Goal: Task Accomplishment & Management: Manage account settings

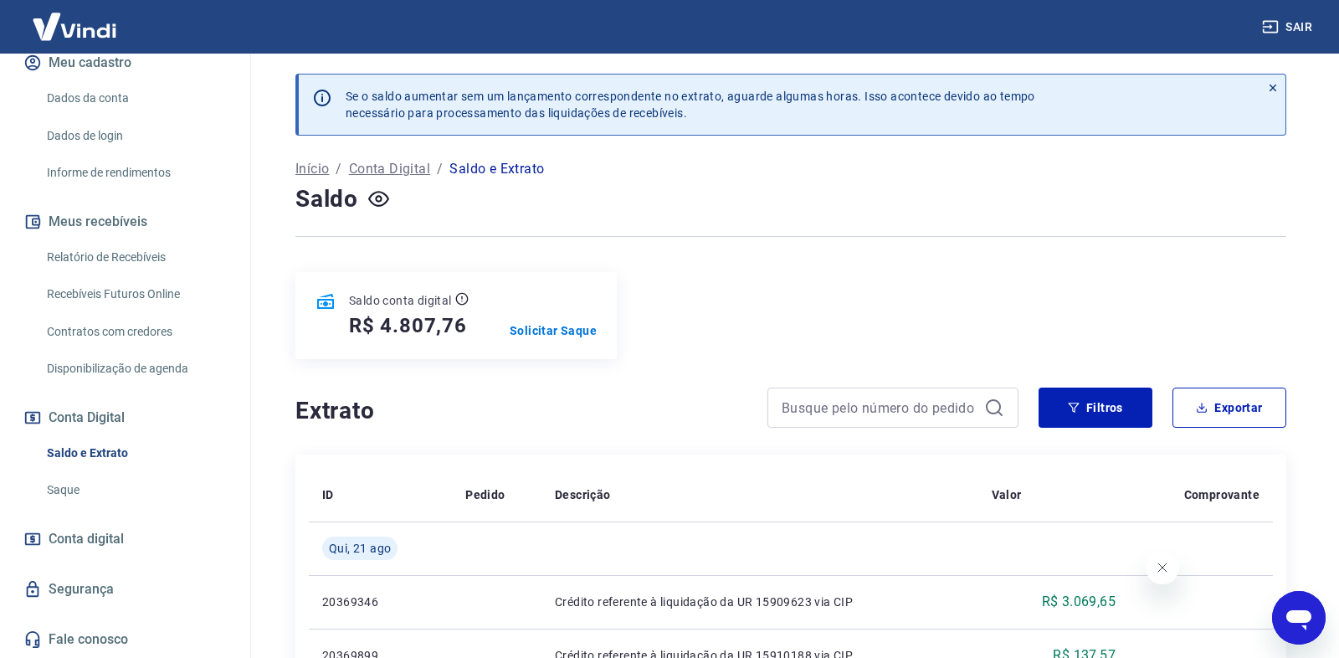
scroll to position [75, 0]
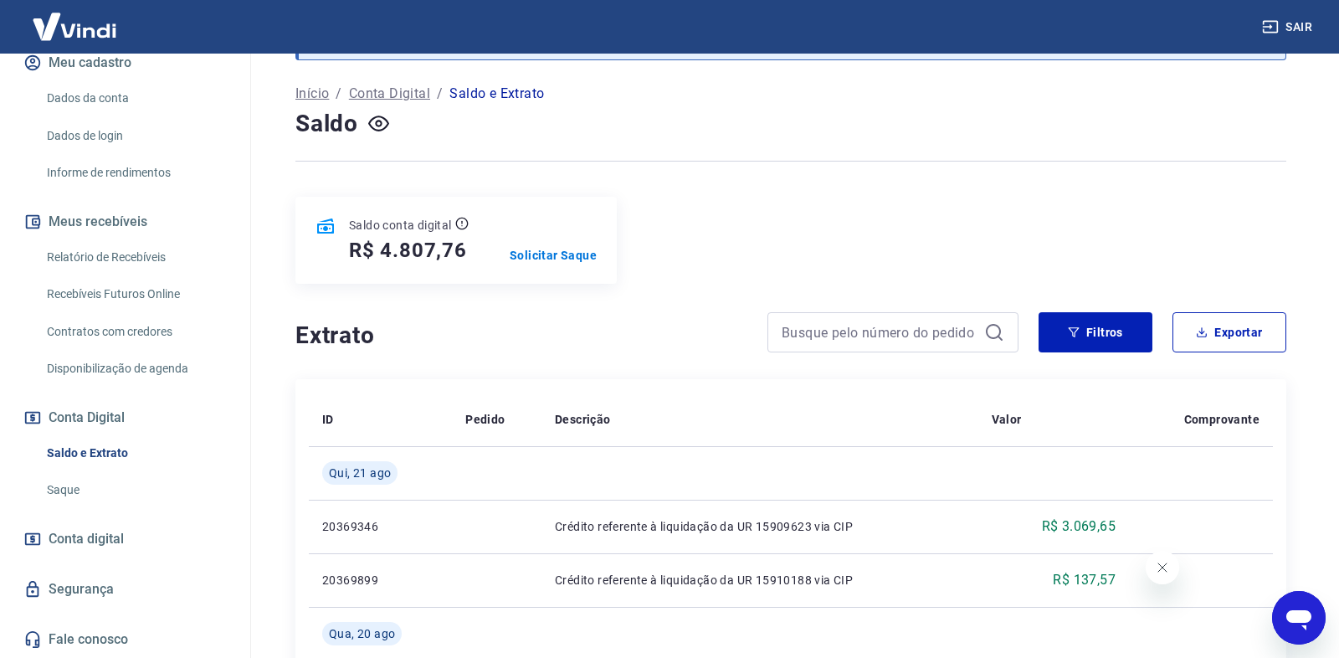
click at [667, 259] on div "Saldo conta digital R$ 4.807,76 Solicitar Saque" at bounding box center [790, 240] width 991 height 87
click at [576, 261] on p "Solicitar Saque" at bounding box center [553, 255] width 87 height 17
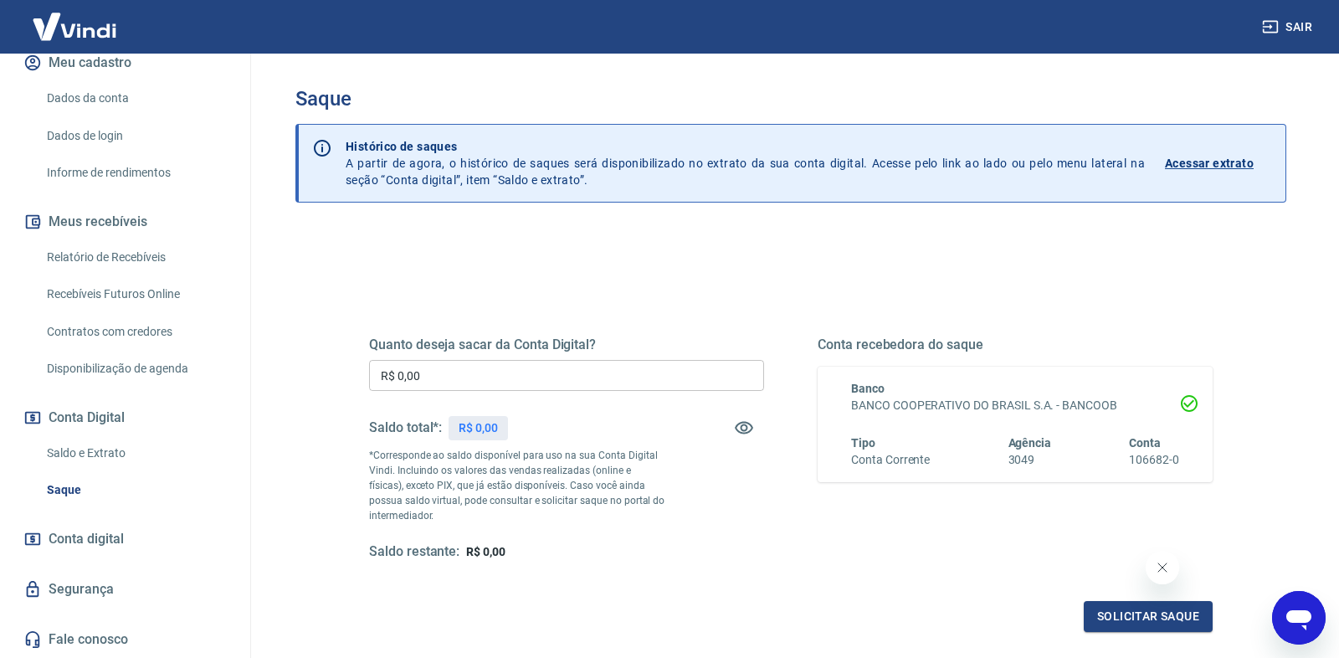
click at [576, 378] on input "R$ 0,00" at bounding box center [566, 375] width 395 height 31
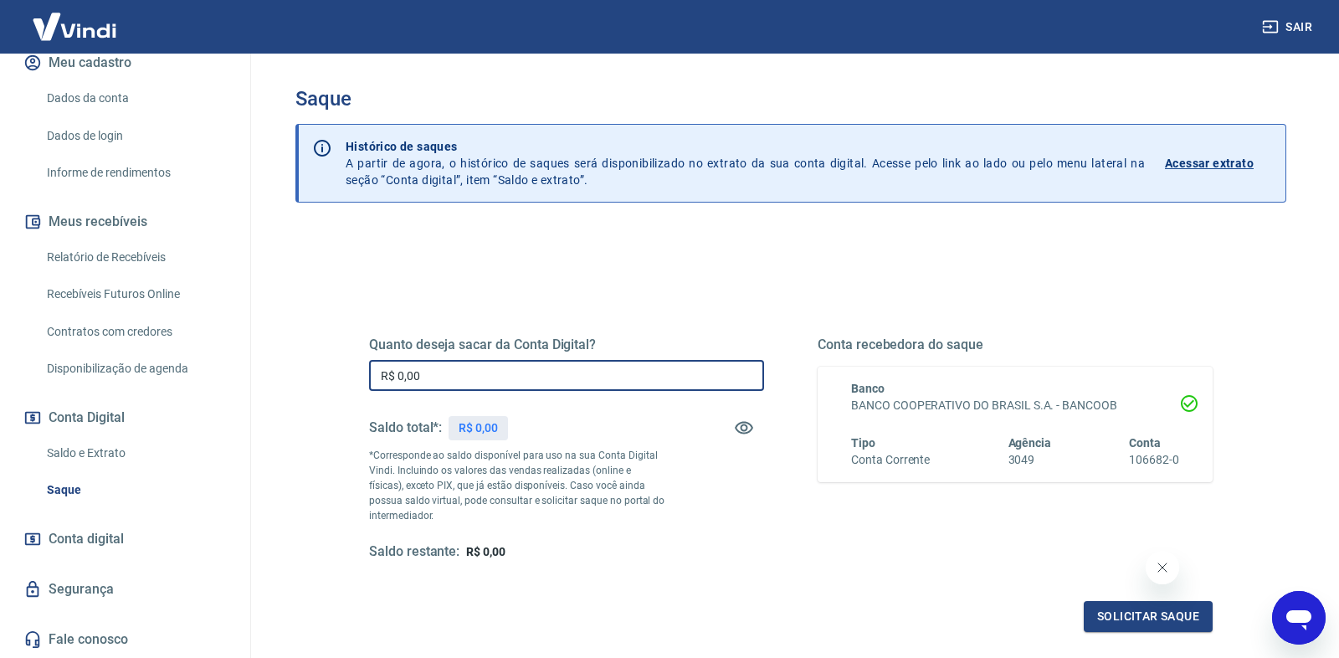
type input "R$ 0,04"
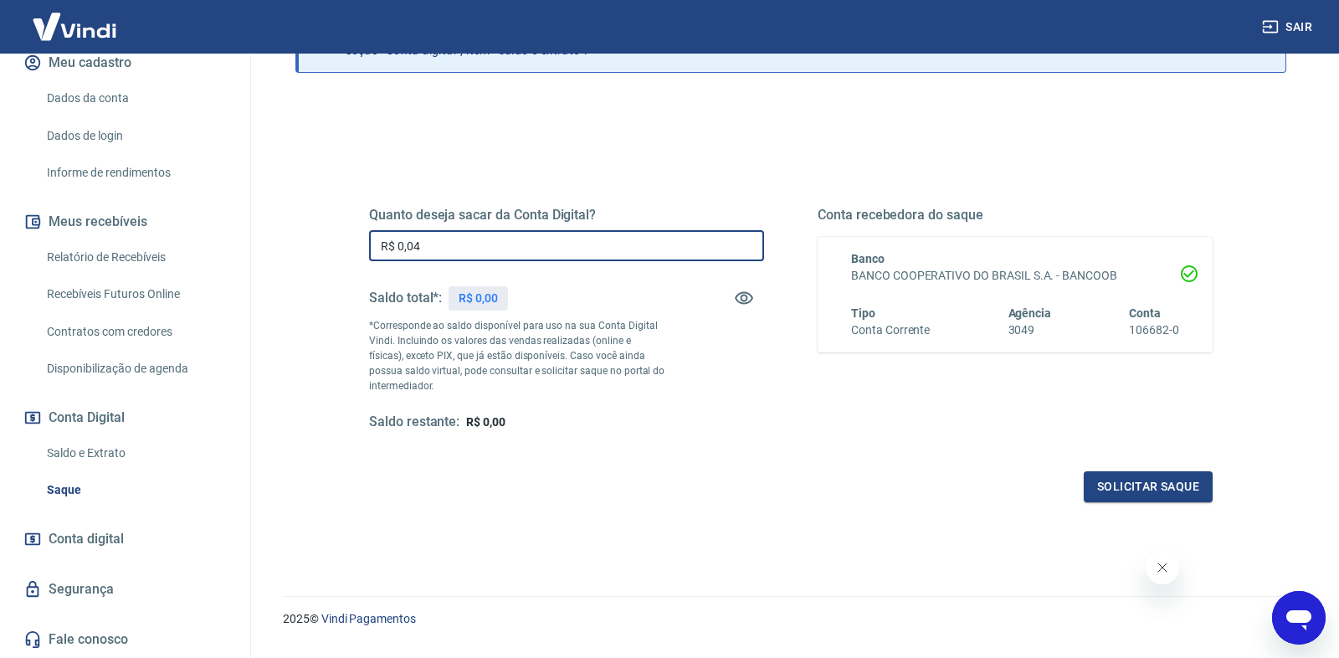
scroll to position [131, 0]
click at [103, 448] on link "Saldo e Extrato" at bounding box center [135, 453] width 190 height 34
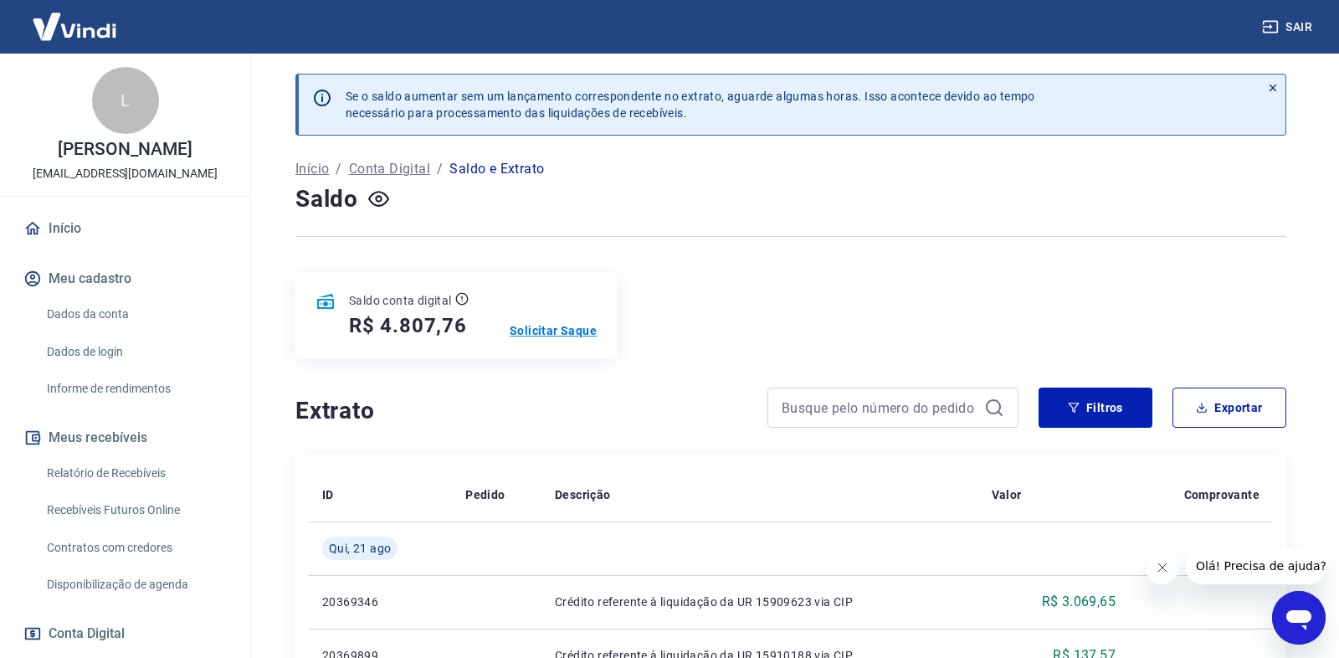
click at [558, 331] on p "Solicitar Saque" at bounding box center [553, 330] width 87 height 17
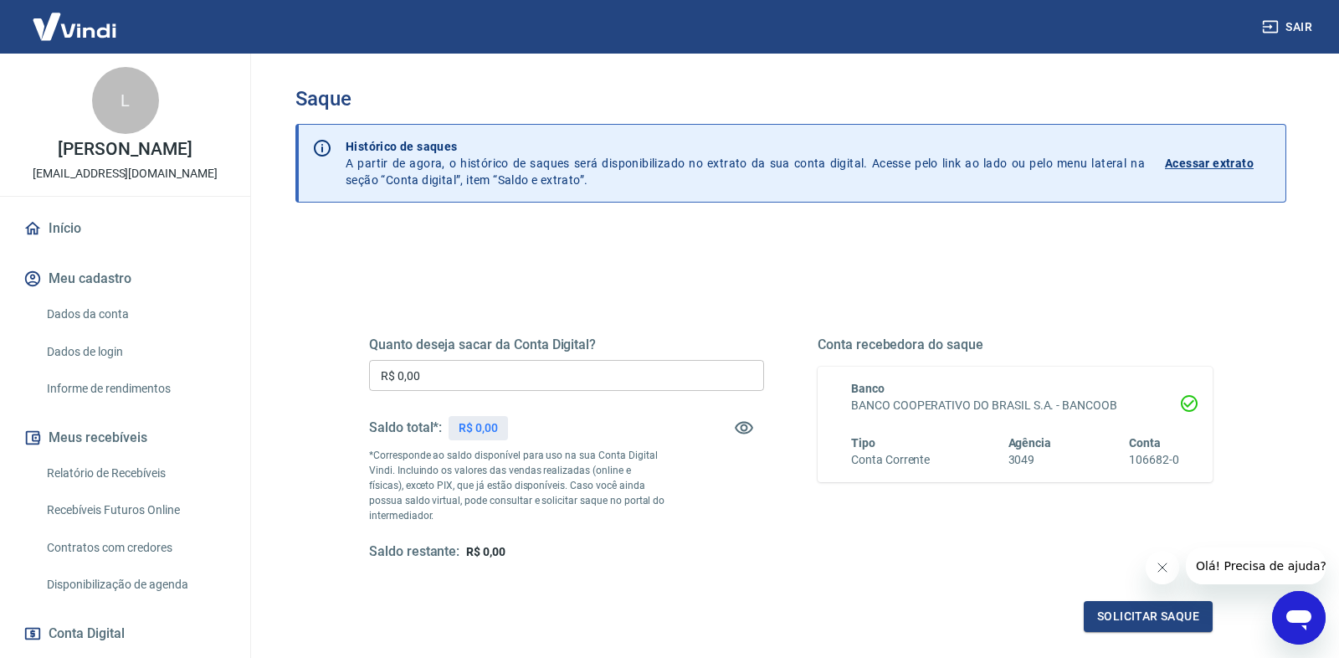
click at [482, 377] on input "R$ 0,00" at bounding box center [566, 375] width 395 height 31
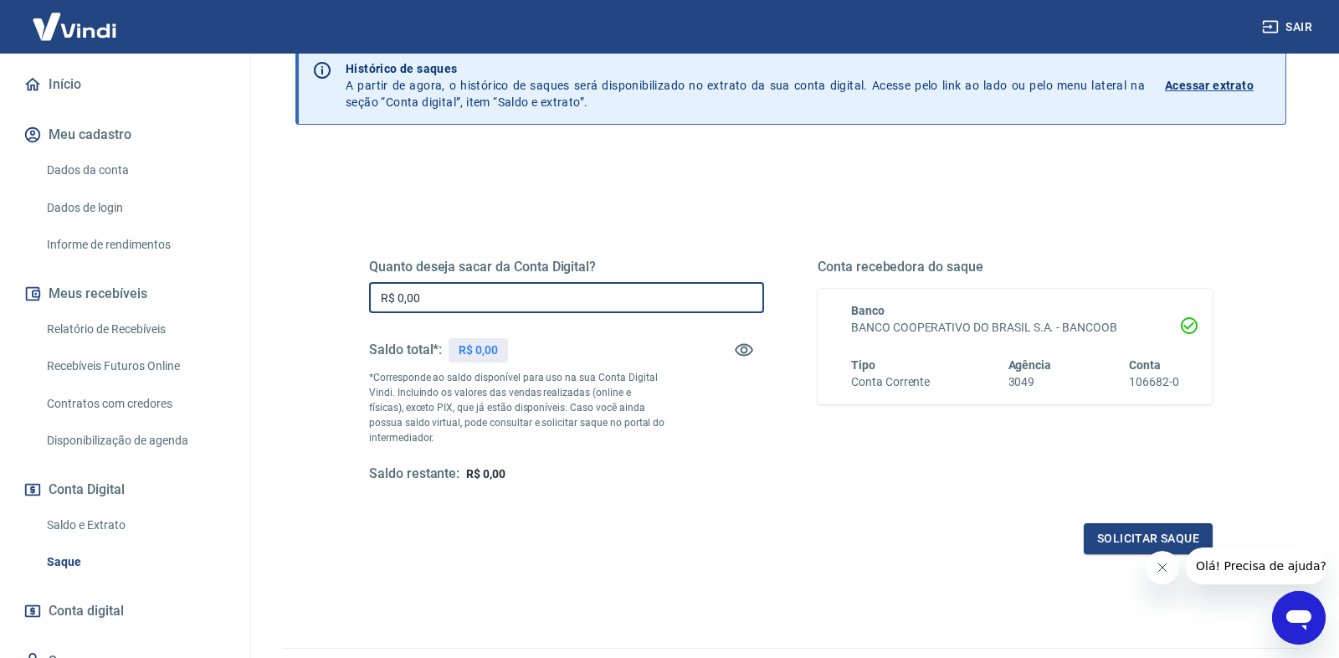
scroll to position [145, 0]
click at [105, 541] on link "Saldo e Extrato" at bounding box center [135, 524] width 190 height 34
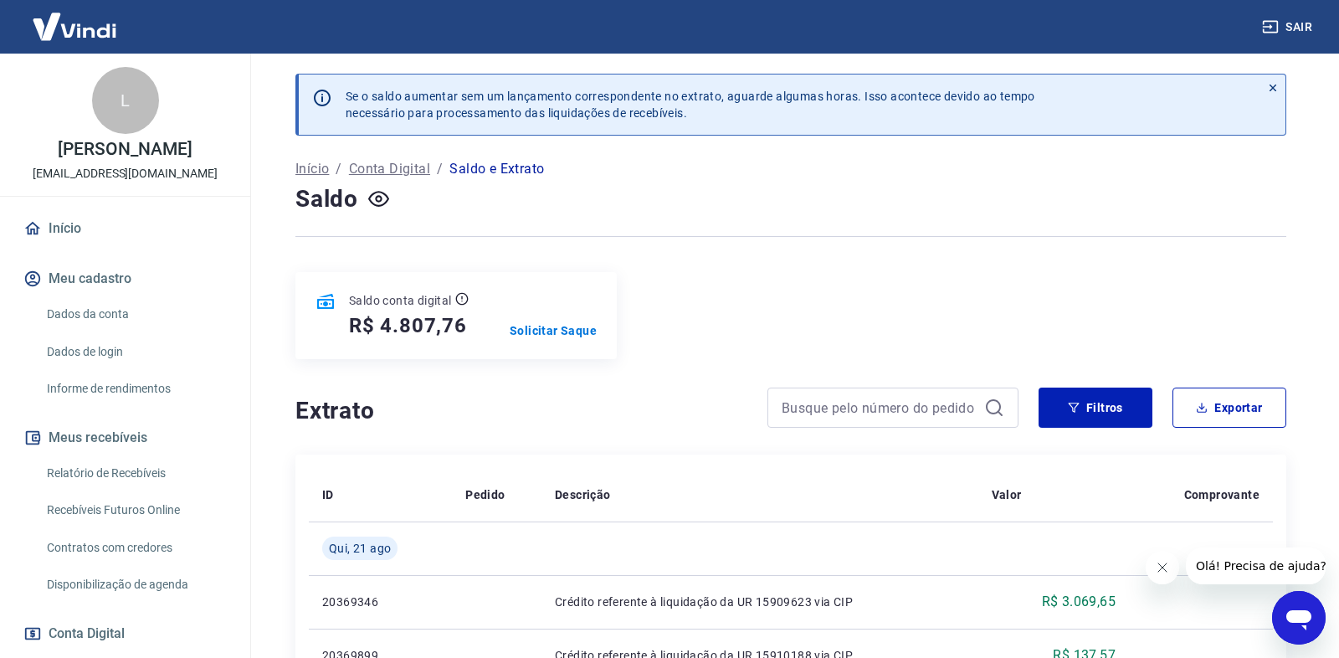
scroll to position [17, 0]
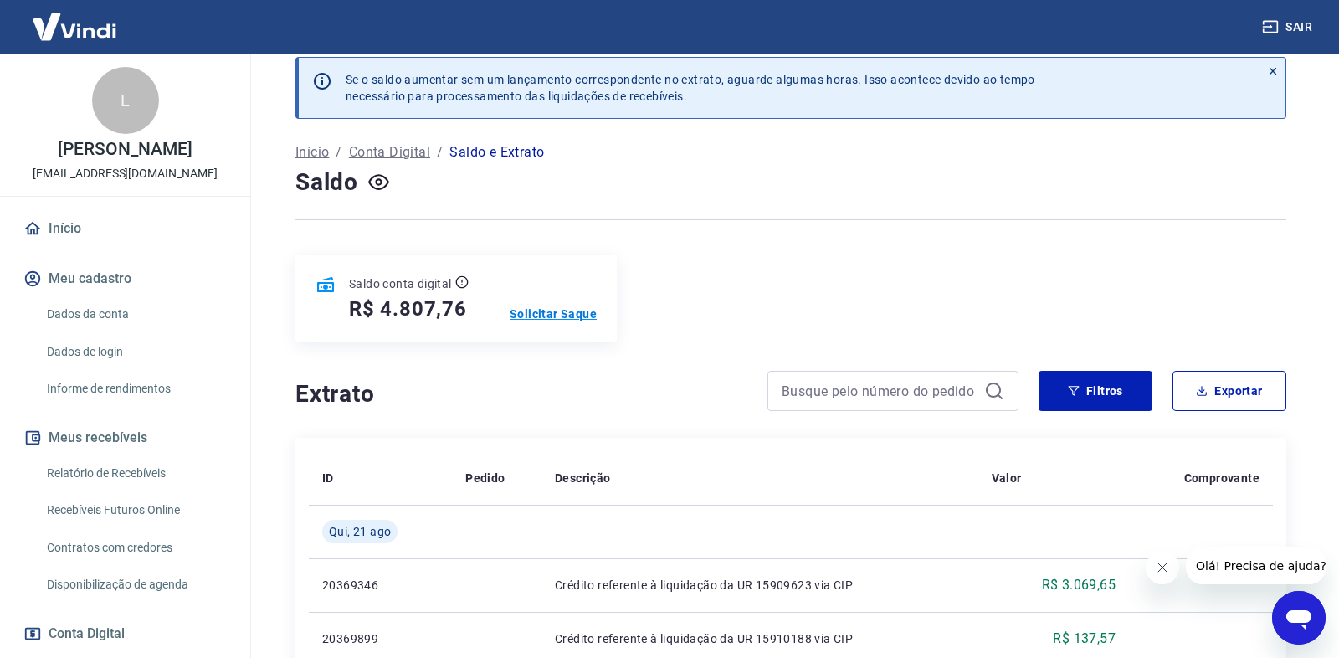
click at [568, 317] on p "Solicitar Saque" at bounding box center [553, 313] width 87 height 17
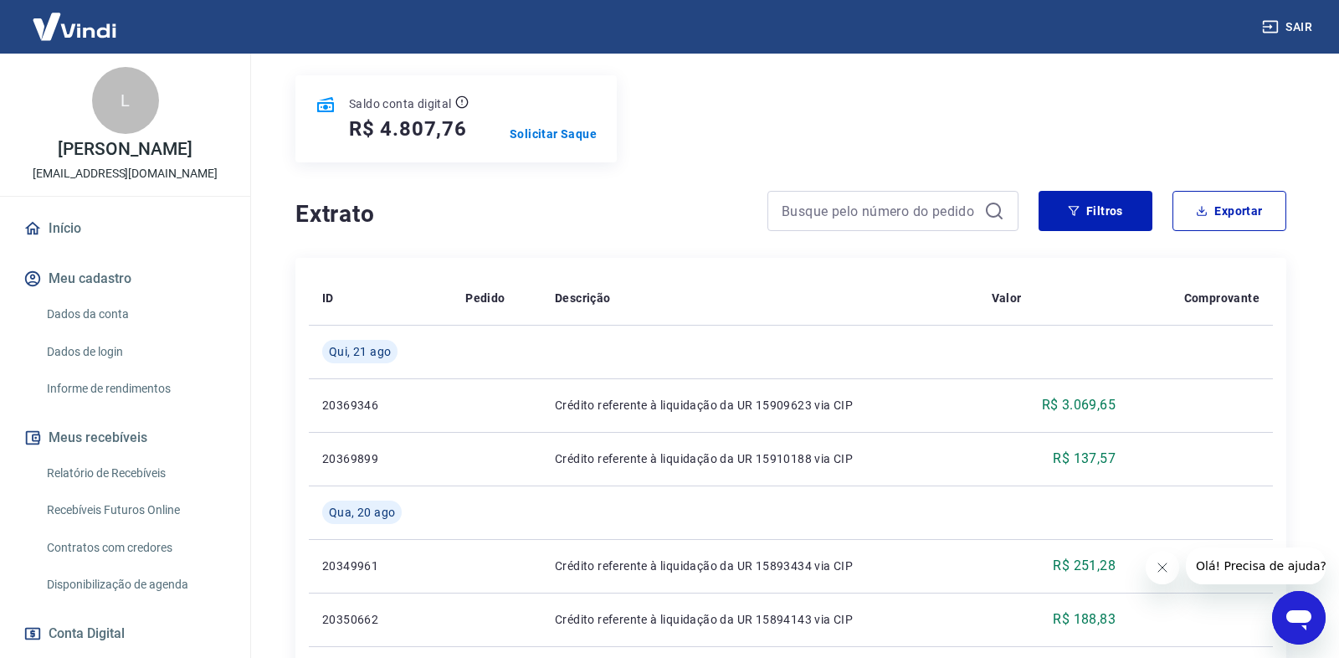
scroll to position [189, 0]
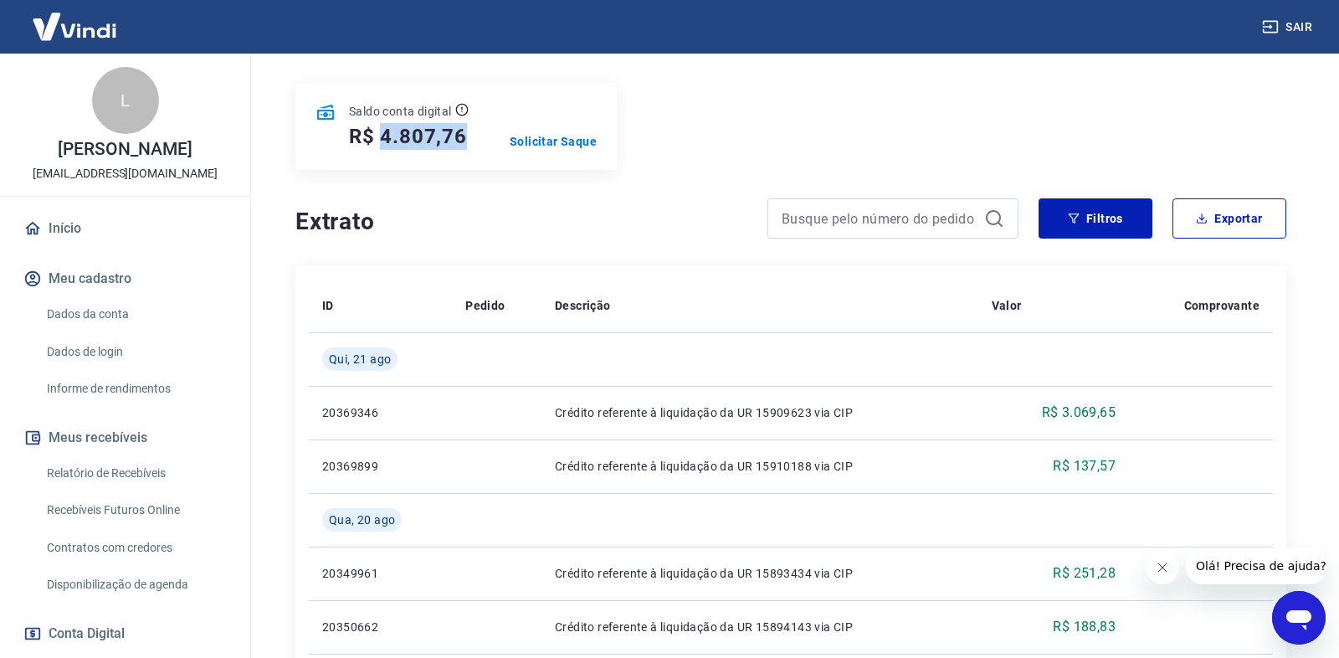
drag, startPoint x: 382, startPoint y: 136, endPoint x: 469, endPoint y: 131, distance: 87.2
click at [469, 131] on div "Saldo conta digital R$ 4.807,76 Solicitar Saque" at bounding box center [455, 126] width 321 height 87
copy h5 "4.807,76"
click at [580, 137] on p "Solicitar Saque" at bounding box center [553, 141] width 87 height 17
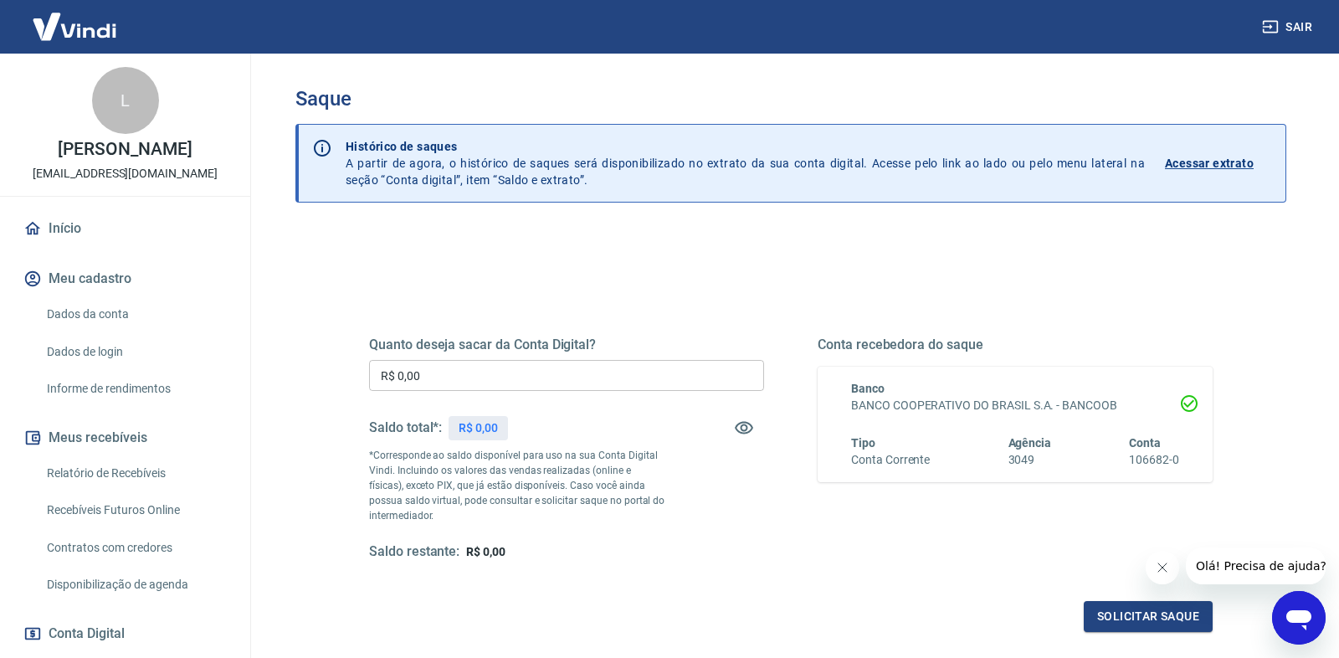
click at [453, 367] on input "R$ 0,00" at bounding box center [566, 375] width 395 height 31
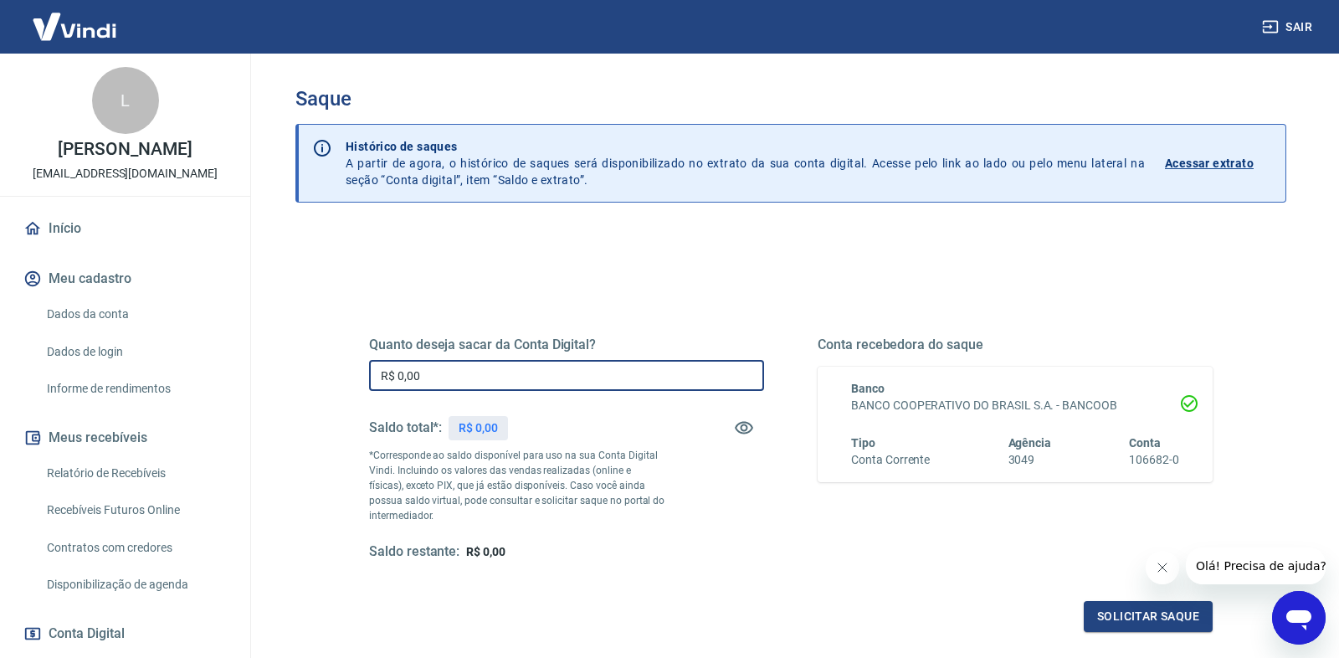
click at [453, 367] on input "R$ 0,00" at bounding box center [566, 375] width 395 height 31
paste input "4.807,76"
type input "R$ 4.807,76"
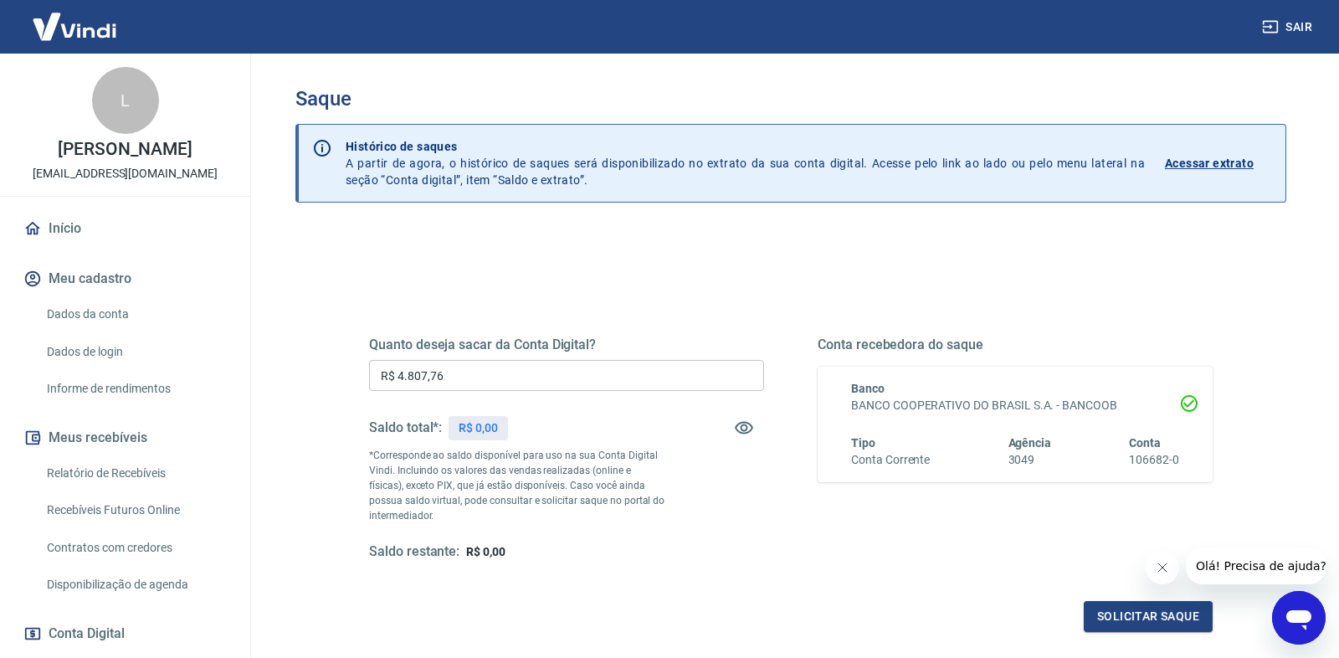
click at [643, 491] on p "*Corresponde ao saldo disponível para uso na sua Conta Digital Vindi. Incluindo…" at bounding box center [517, 485] width 296 height 75
click at [1117, 610] on button "Solicitar saque" at bounding box center [1148, 616] width 129 height 31
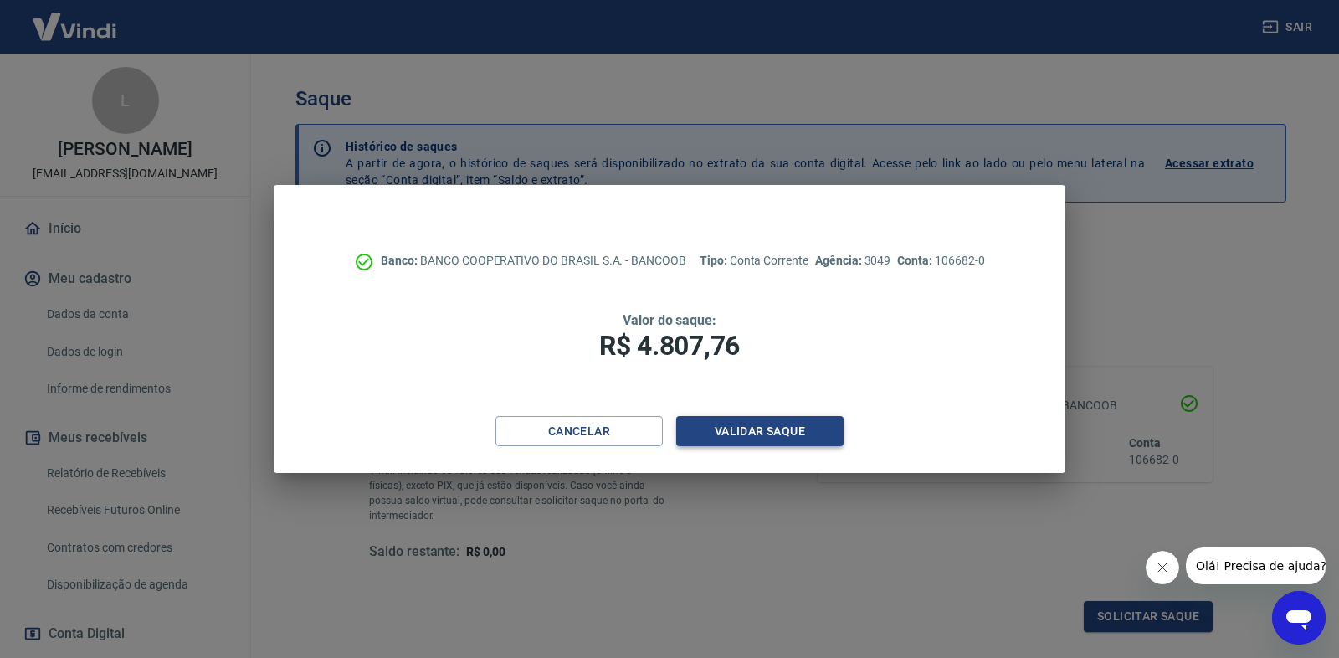
click at [756, 430] on button "Validar saque" at bounding box center [759, 431] width 167 height 31
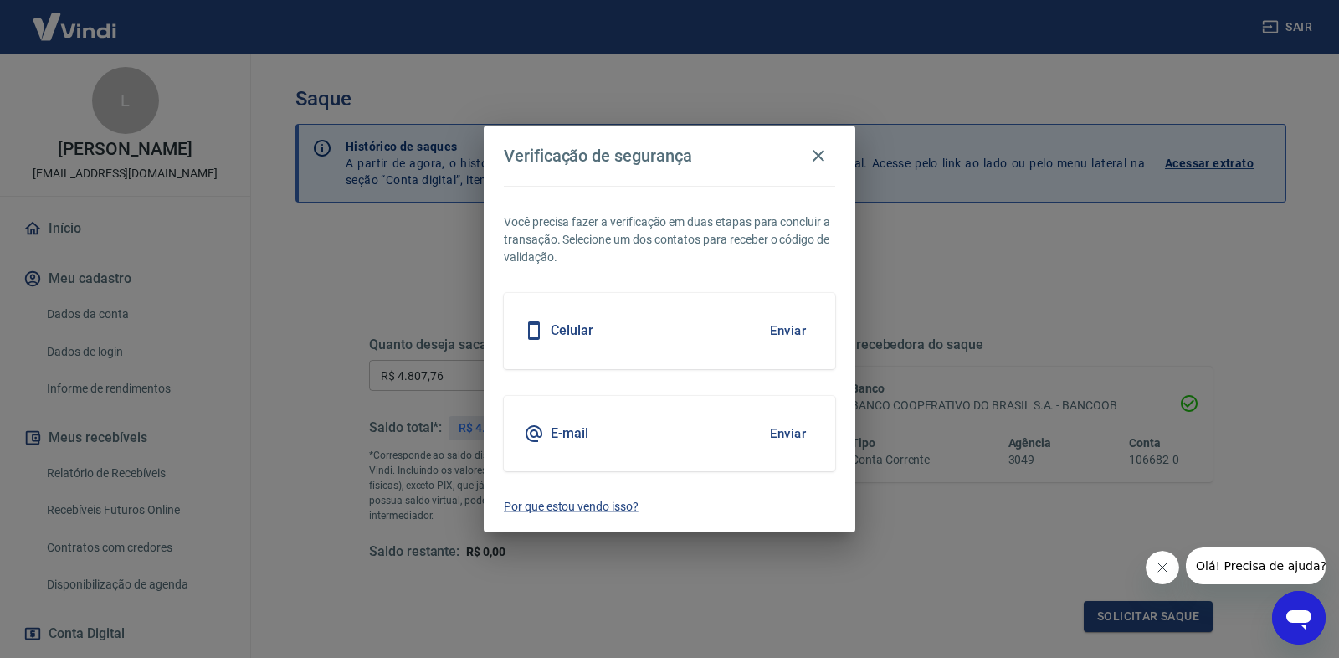
click at [687, 437] on div "E-mail Enviar" at bounding box center [669, 433] width 331 height 75
click at [789, 437] on button "Enviar" at bounding box center [788, 433] width 54 height 35
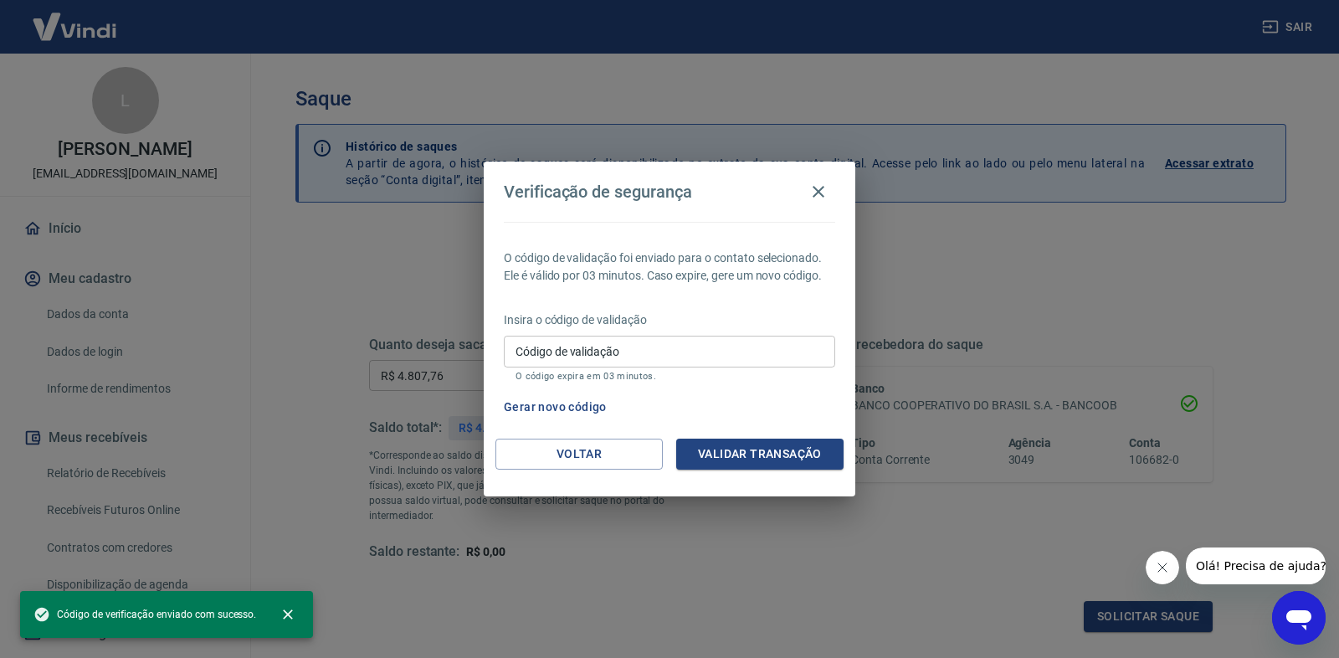
click at [632, 349] on input "Código de validação" at bounding box center [669, 351] width 331 height 31
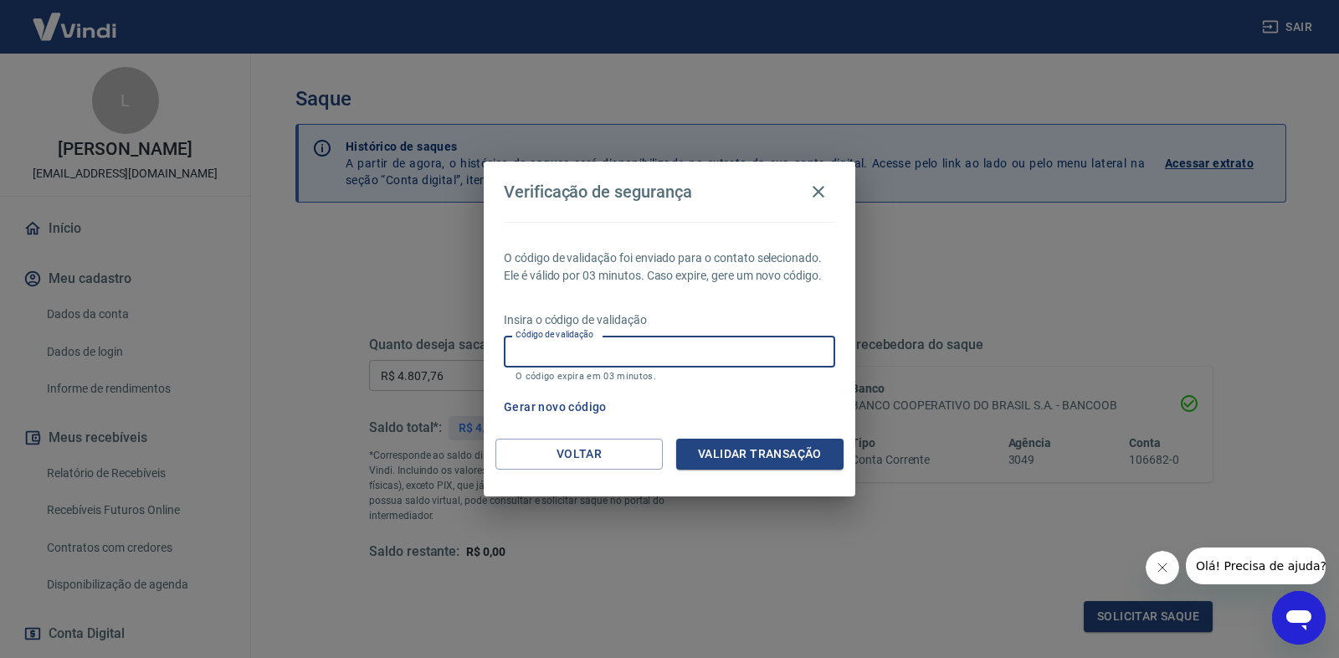
paste input "139394"
type input "139394"
click at [753, 452] on button "Validar transação" at bounding box center [759, 453] width 167 height 31
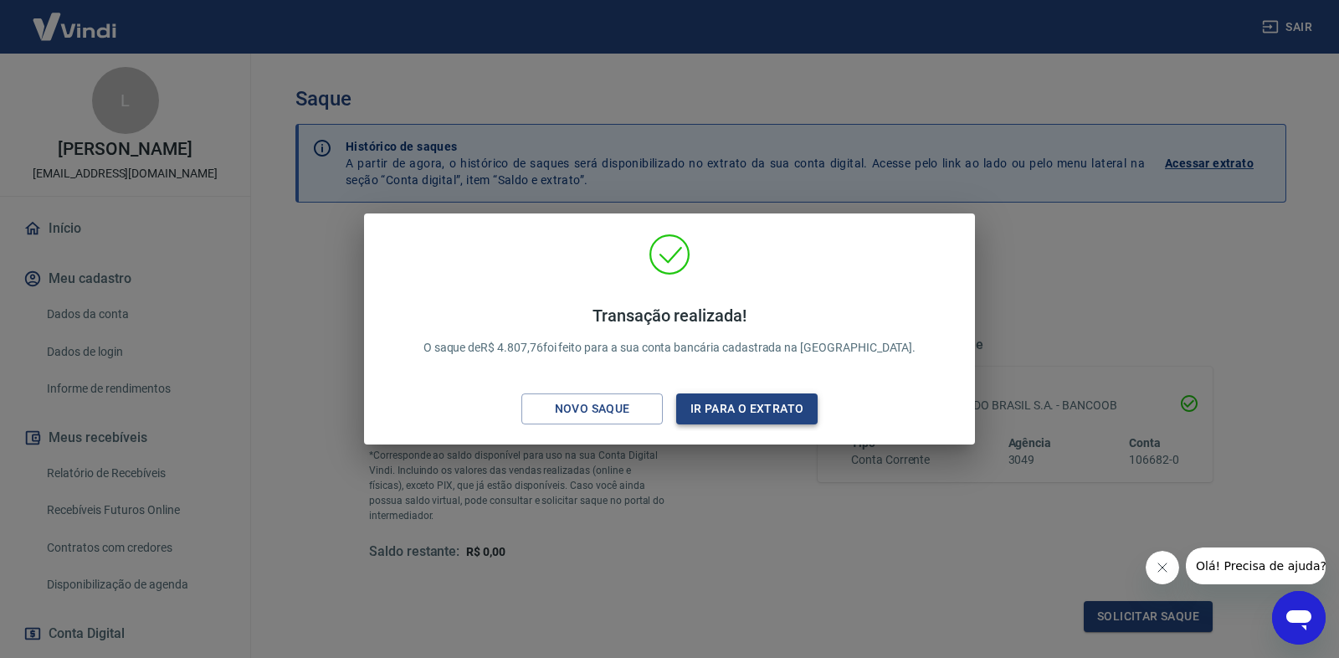
click at [733, 410] on button "Ir para o extrato" at bounding box center [746, 408] width 141 height 31
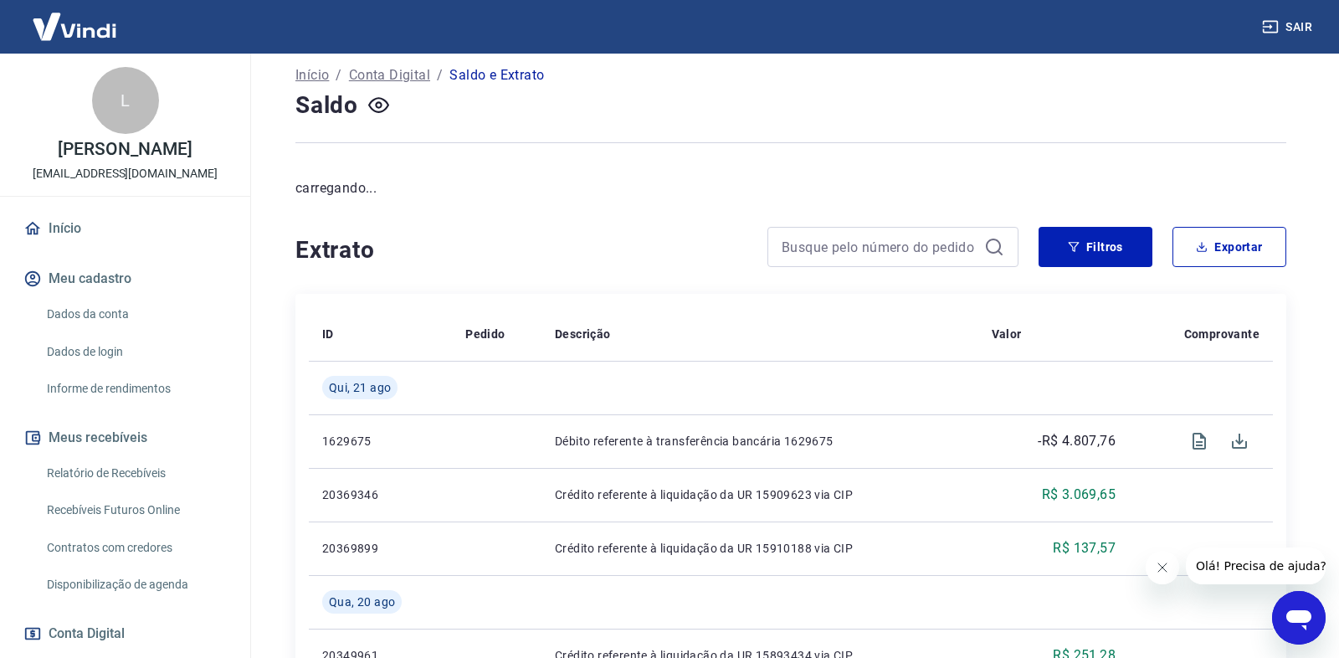
scroll to position [106, 0]
